Goal: Task Accomplishment & Management: Manage account settings

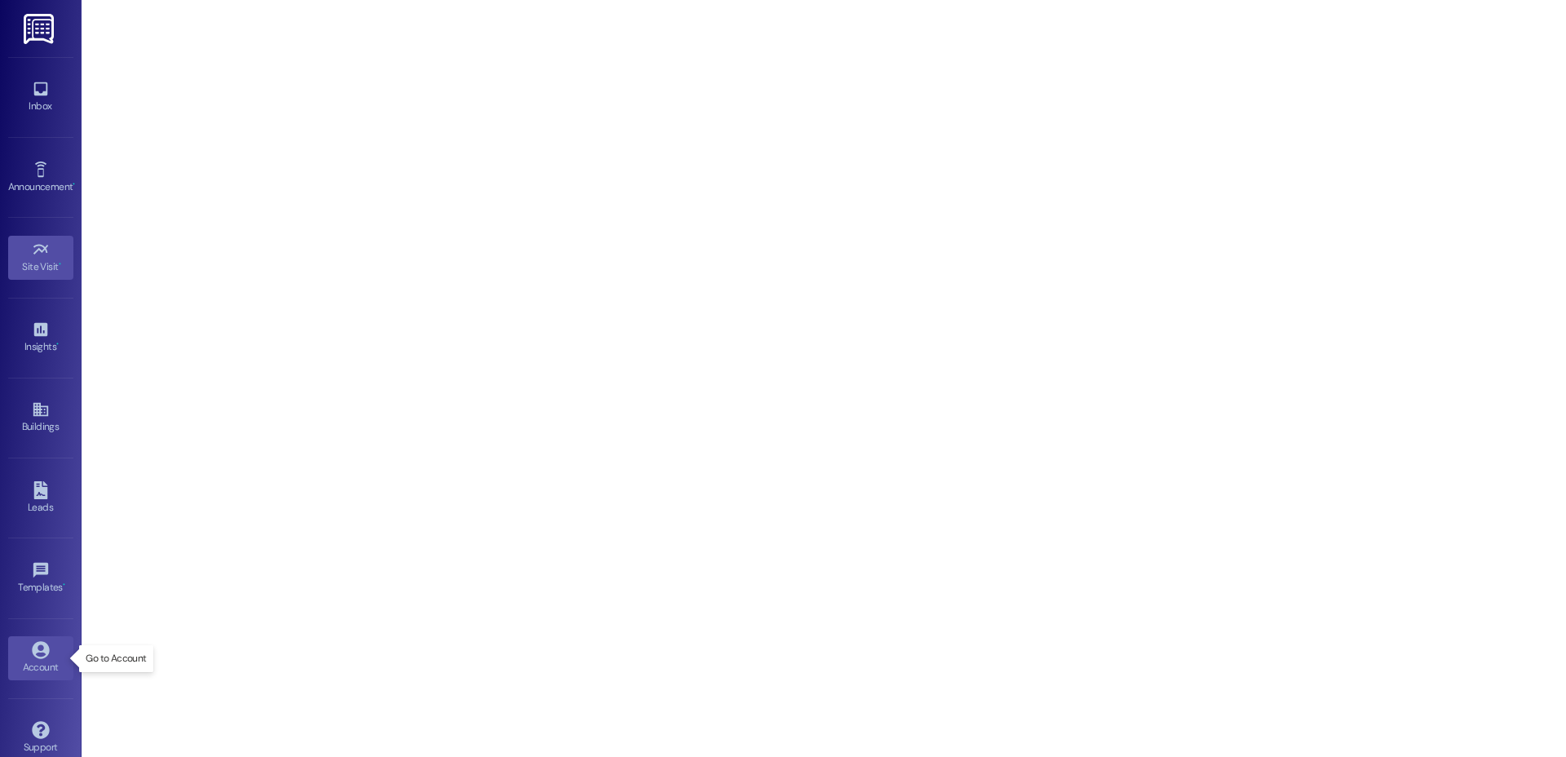
click at [43, 652] on icon at bounding box center [40, 649] width 17 height 17
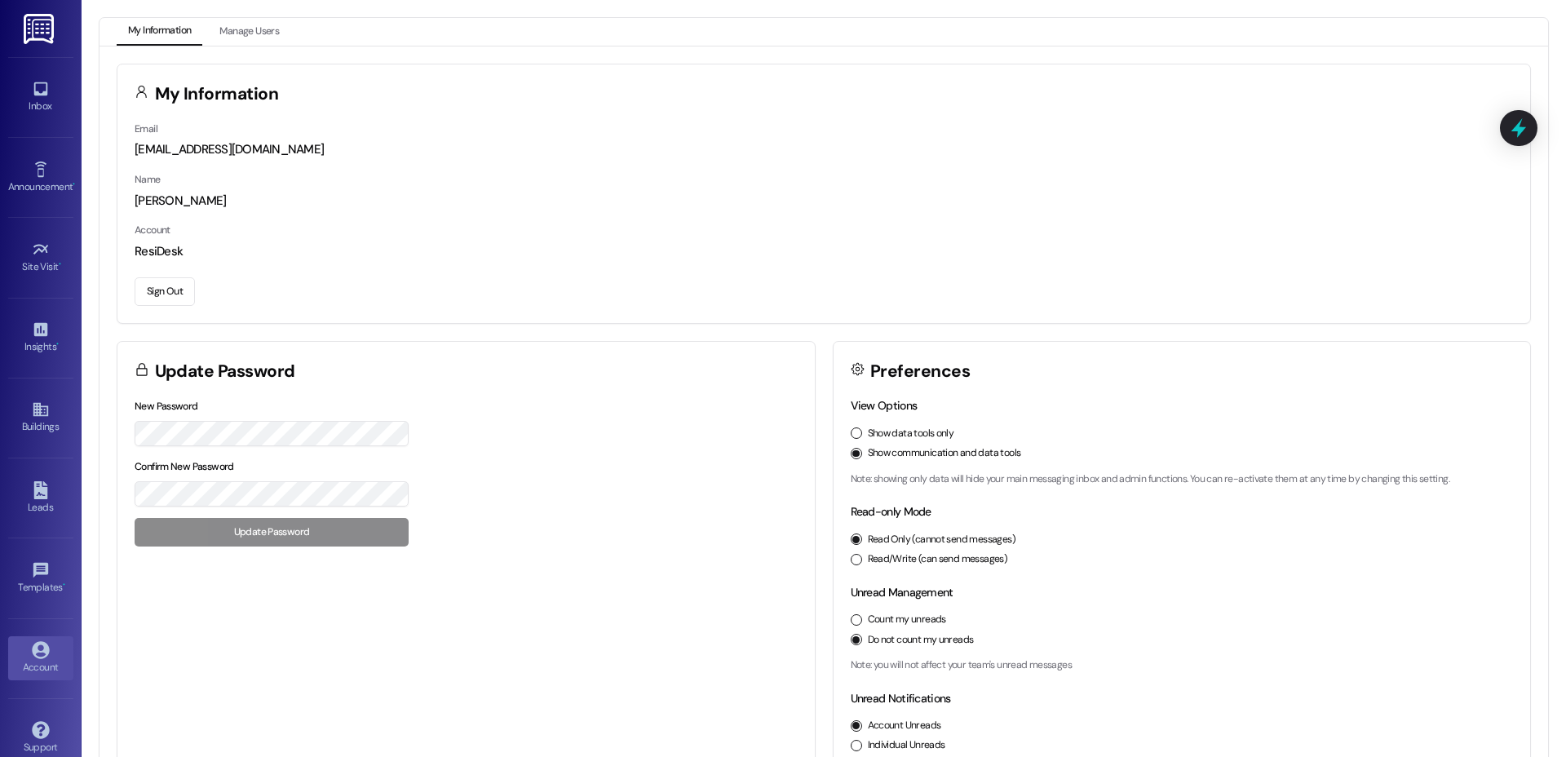
click at [175, 280] on button "Sign Out" at bounding box center [165, 291] width 60 height 29
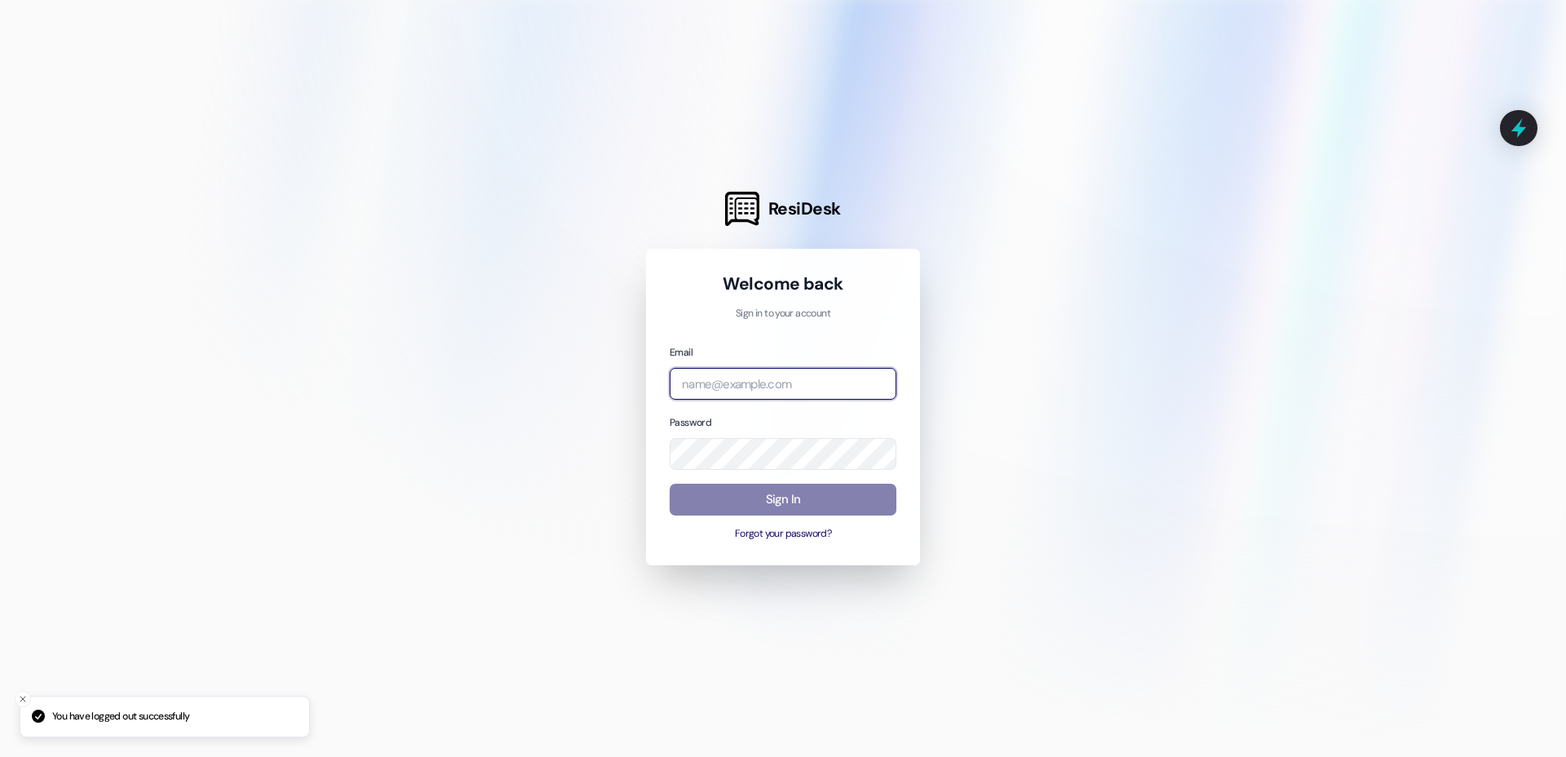
click at [859, 384] on input "email" at bounding box center [783, 384] width 227 height 32
click at [0, 756] on com-1password-button at bounding box center [0, 757] width 0 height 0
type input "r"
click at [0, 756] on com-1password-button at bounding box center [0, 757] width 0 height 0
type input "r"
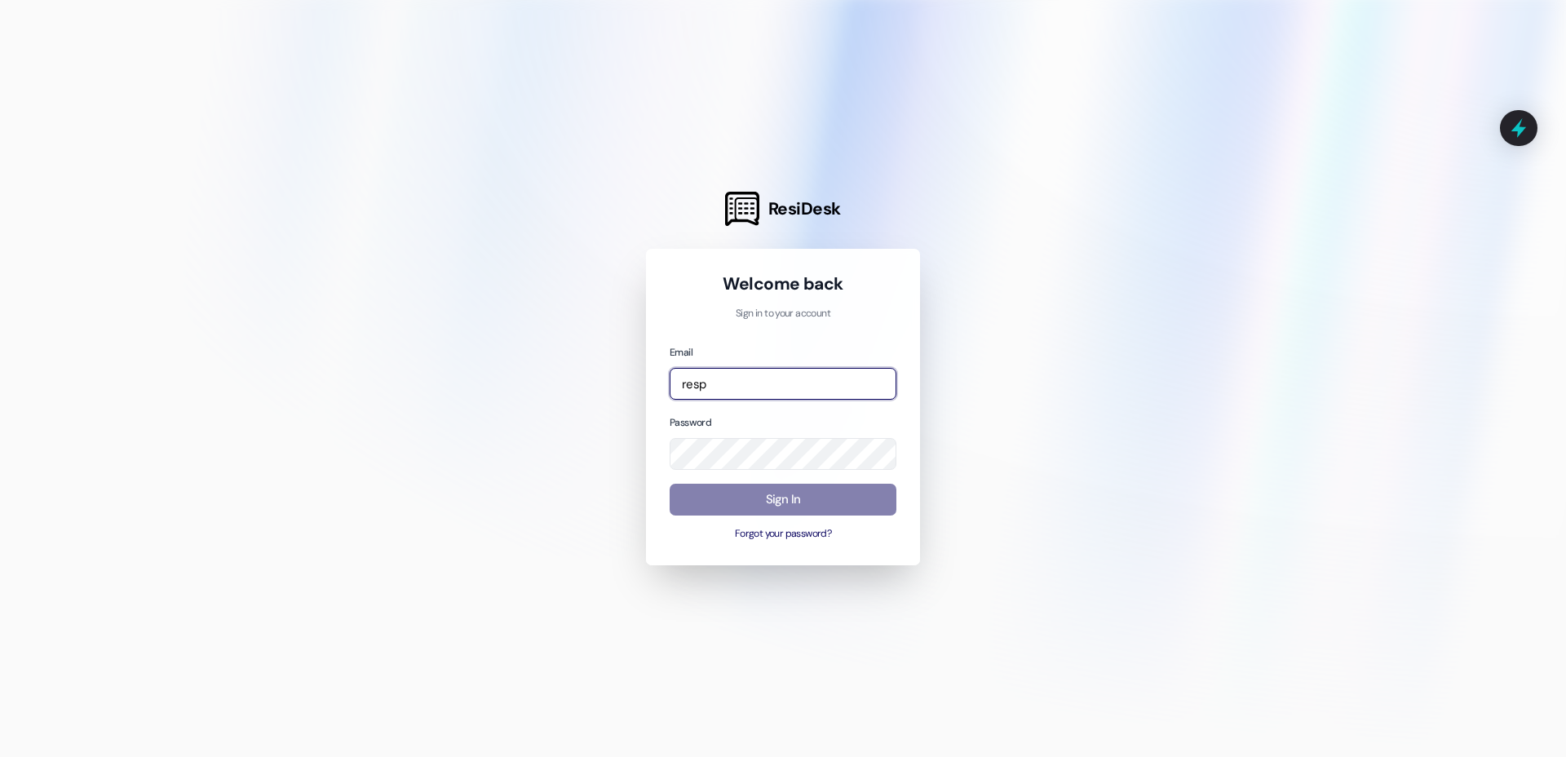
click at [0, 756] on com-1password-button at bounding box center [0, 757] width 0 height 0
type input "[EMAIL_ADDRESS][DOMAIN_NAME]"
